Goal: Task Accomplishment & Management: Complete application form

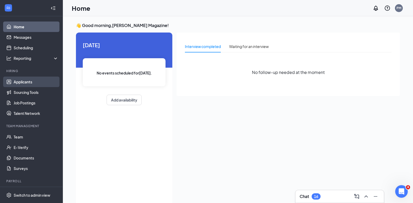
click at [25, 83] on link "Applicants" at bounding box center [36, 82] width 45 height 10
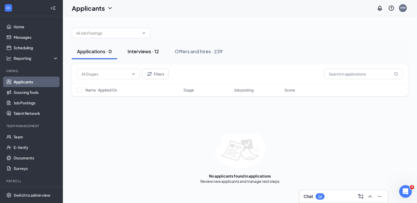
click at [141, 53] on div "Interviews · 12" at bounding box center [143, 51] width 31 height 7
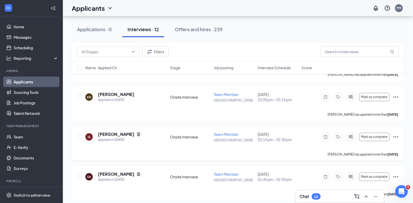
scroll to position [378, 0]
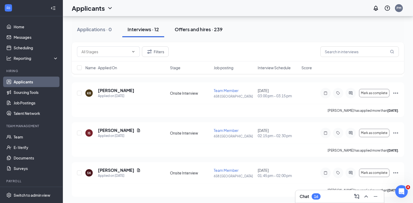
click at [200, 31] on div "Offers and hires · 239" at bounding box center [199, 29] width 48 height 7
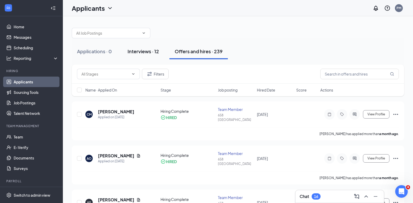
click at [146, 51] on div "Interviews · 12" at bounding box center [143, 51] width 31 height 7
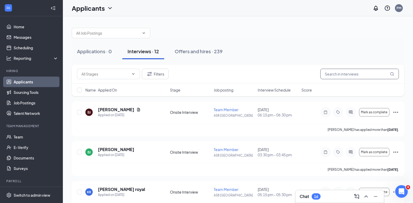
click at [350, 74] on input "text" at bounding box center [360, 74] width 79 height 10
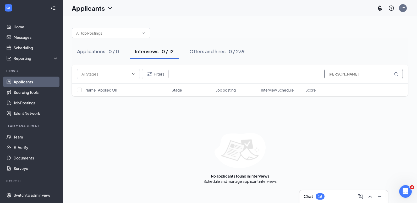
type input "JAYDIEN JOHNSON"
click at [169, 53] on div "Interviews · 0 / 12" at bounding box center [154, 51] width 39 height 7
click at [38, 80] on link "Applicants" at bounding box center [36, 82] width 45 height 10
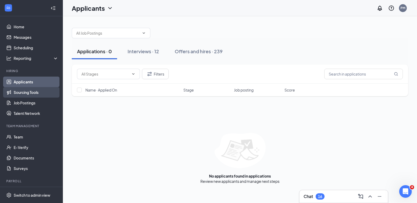
click at [29, 90] on link "Sourcing Tools" at bounding box center [36, 92] width 45 height 10
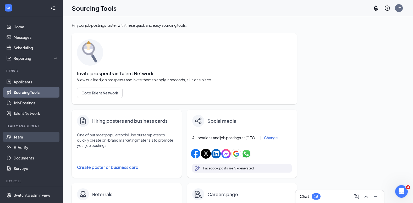
click at [27, 137] on link "Team" at bounding box center [36, 137] width 45 height 10
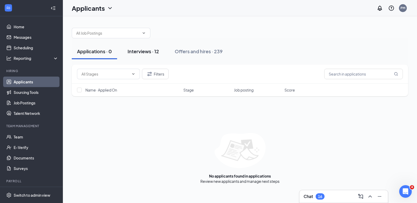
click at [148, 52] on div "Interviews · 12" at bounding box center [143, 51] width 31 height 7
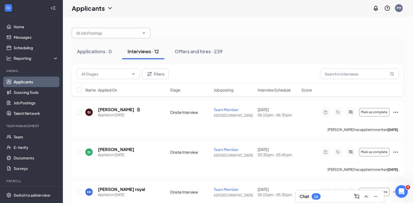
click at [122, 33] on input "text" at bounding box center [107, 33] width 63 height 6
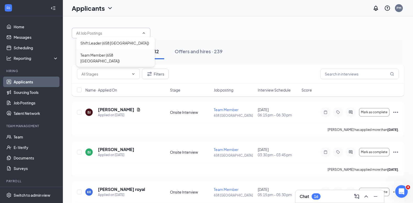
click at [118, 55] on div "Team Member (658 [GEOGRAPHIC_DATA])" at bounding box center [115, 58] width 70 height 12
type input "Team Member (658 [GEOGRAPHIC_DATA])"
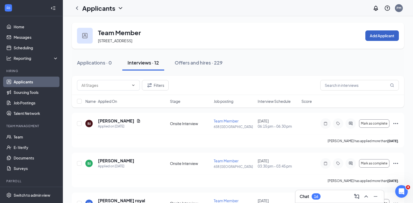
click at [392, 38] on button "Add Applicant" at bounding box center [383, 35] width 34 height 10
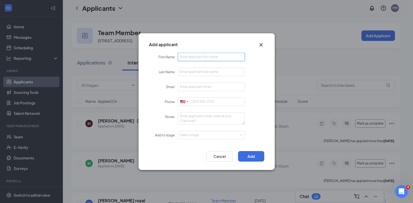
click at [224, 60] on input "First Name" at bounding box center [211, 57] width 67 height 8
type input "JAYDEN"
drag, startPoint x: 205, startPoint y: 74, endPoint x: 203, endPoint y: 71, distance: 2.8
click at [205, 74] on input "Last Name" at bounding box center [211, 72] width 67 height 8
click at [203, 72] on input "Last Name" at bounding box center [211, 72] width 67 height 8
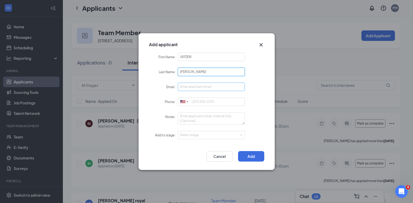
type input "[PERSON_NAME]"
click at [198, 84] on input "Email" at bounding box center [211, 87] width 67 height 8
type input "[EMAIL_ADDRESS][DOMAIN_NAME]"
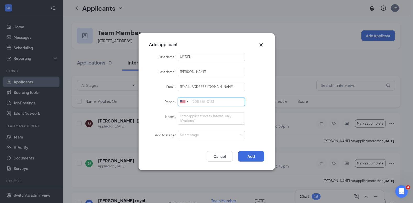
click at [209, 99] on input "Phone" at bounding box center [211, 102] width 67 height 8
type input "6"
click at [203, 133] on div "Select stage" at bounding box center [210, 134] width 61 height 5
type input "8432063524"
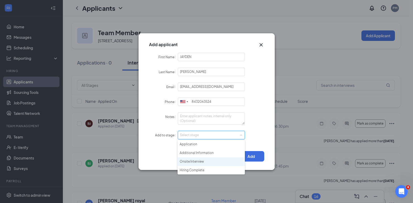
click at [201, 161] on li "Onsite Interview" at bounding box center [211, 161] width 67 height 9
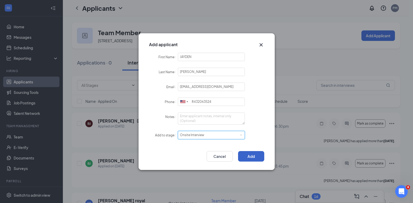
click at [245, 156] on button "Add" at bounding box center [251, 156] width 26 height 10
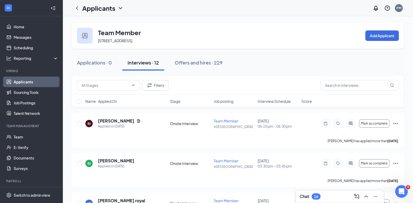
click at [146, 65] on div "Interviews · 12" at bounding box center [143, 62] width 31 height 7
click at [398, 125] on icon "Ellipses" at bounding box center [396, 123] width 6 height 6
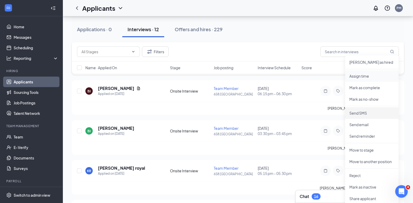
scroll to position [79, 0]
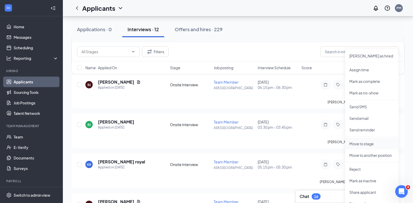
click at [381, 145] on p "Move to stage" at bounding box center [372, 143] width 45 height 5
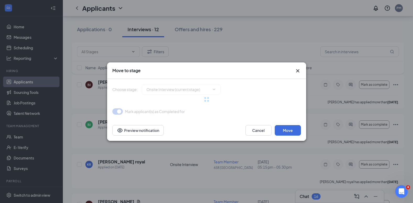
type input "Hiring Complete (final stage)"
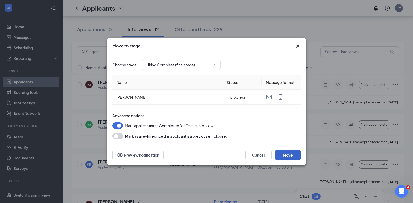
click at [283, 155] on button "Move" at bounding box center [288, 155] width 26 height 10
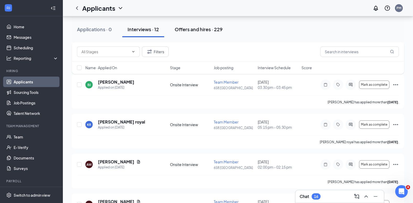
click at [190, 31] on div "Offers and hires · 229" at bounding box center [199, 29] width 48 height 7
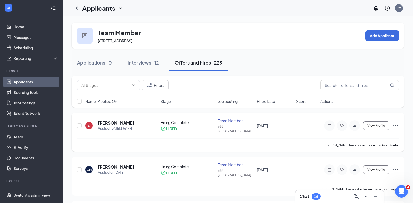
click at [396, 125] on icon "Ellipses" at bounding box center [396, 125] width 6 height 6
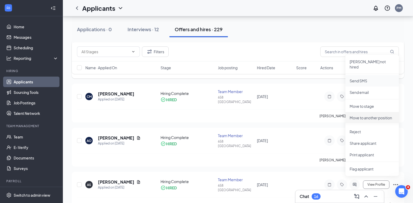
scroll to position [79, 0]
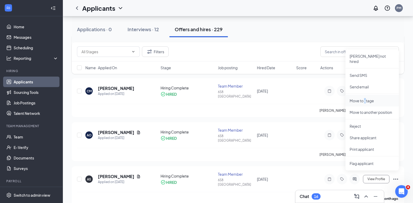
click at [366, 98] on p "Move to stage" at bounding box center [372, 100] width 45 height 5
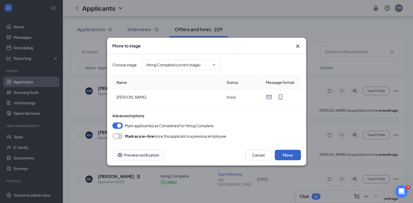
click at [290, 159] on button "Move" at bounding box center [288, 155] width 26 height 10
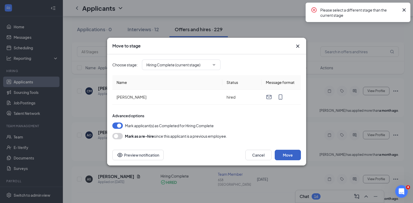
click at [287, 153] on button "Move" at bounding box center [288, 155] width 26 height 10
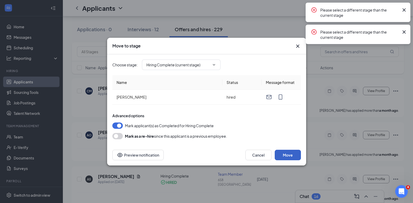
click at [287, 153] on button "Move" at bounding box center [288, 155] width 26 height 10
drag, startPoint x: 403, startPoint y: 32, endPoint x: 404, endPoint y: 29, distance: 3.0
click at [403, 32] on icon "Cross" at bounding box center [404, 32] width 6 height 6
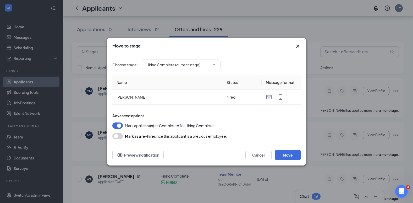
click at [300, 47] on icon "Cross" at bounding box center [298, 46] width 6 height 6
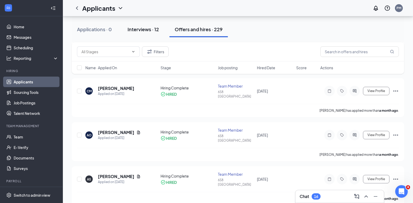
click at [152, 31] on div "Interviews · 12" at bounding box center [143, 29] width 31 height 7
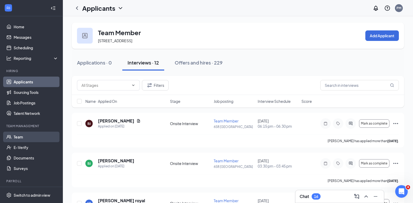
click at [18, 138] on link "Team" at bounding box center [36, 137] width 45 height 10
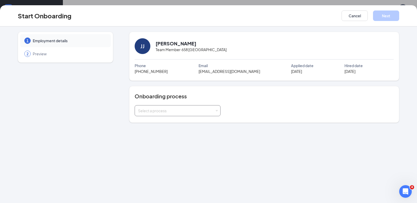
click at [208, 107] on div "Select a process" at bounding box center [177, 110] width 79 height 10
click at [191, 130] on li "Team Member" at bounding box center [177, 131] width 86 height 9
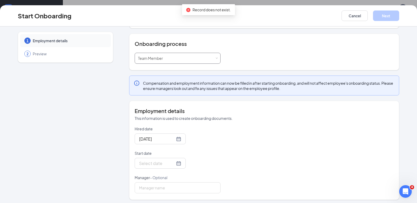
scroll to position [55, 0]
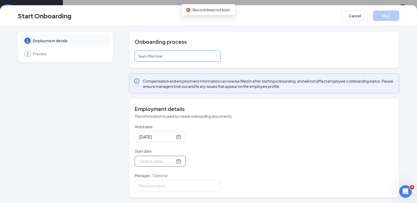
click at [153, 159] on input "Start date" at bounding box center [157, 161] width 36 height 7
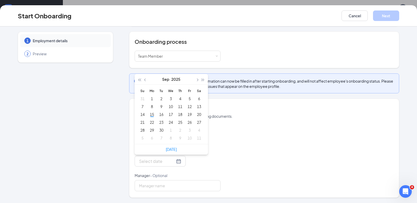
click at [240, 130] on div "Hired date [DATE] Start date [DATE] Su Mo Tu We Th Fr Sa 31 1 2 3 4 5 6 7 8 9 1…" at bounding box center [264, 157] width 259 height 67
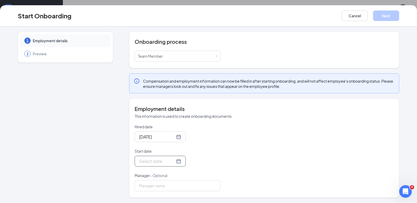
click at [147, 163] on input "Start date" at bounding box center [157, 161] width 36 height 7
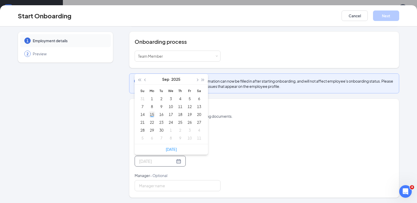
type input "[DATE]"
click at [151, 115] on div "15" at bounding box center [152, 114] width 6 height 6
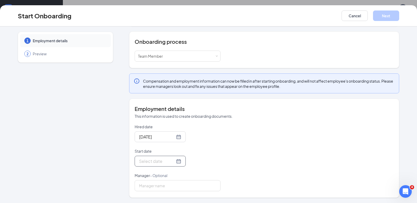
click at [173, 162] on div at bounding box center [160, 161] width 42 height 7
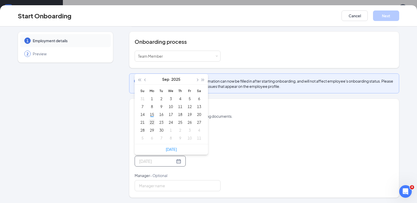
type input "[DATE]"
click at [154, 122] on td "22" at bounding box center [151, 122] width 9 height 8
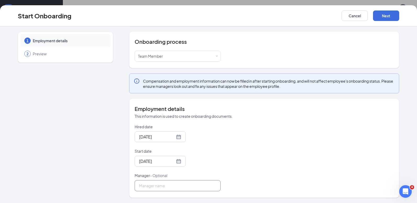
click at [171, 181] on input "Manager - Optional" at bounding box center [178, 185] width 86 height 11
type input "[PERSON_NAME] MAGAZINE"
click at [388, 16] on button "Next" at bounding box center [386, 15] width 26 height 10
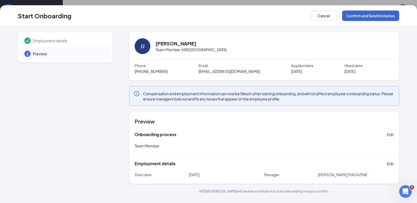
scroll to position [0, 0]
click at [366, 18] on button "Confirm and Send Invitation" at bounding box center [370, 15] width 57 height 10
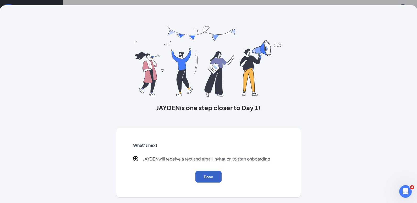
click at [212, 177] on button "Done" at bounding box center [209, 177] width 26 height 12
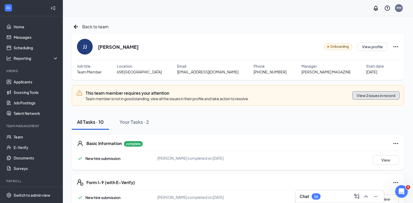
click at [369, 93] on button "View 2 issues in record" at bounding box center [376, 95] width 47 height 8
